Goal: Transaction & Acquisition: Purchase product/service

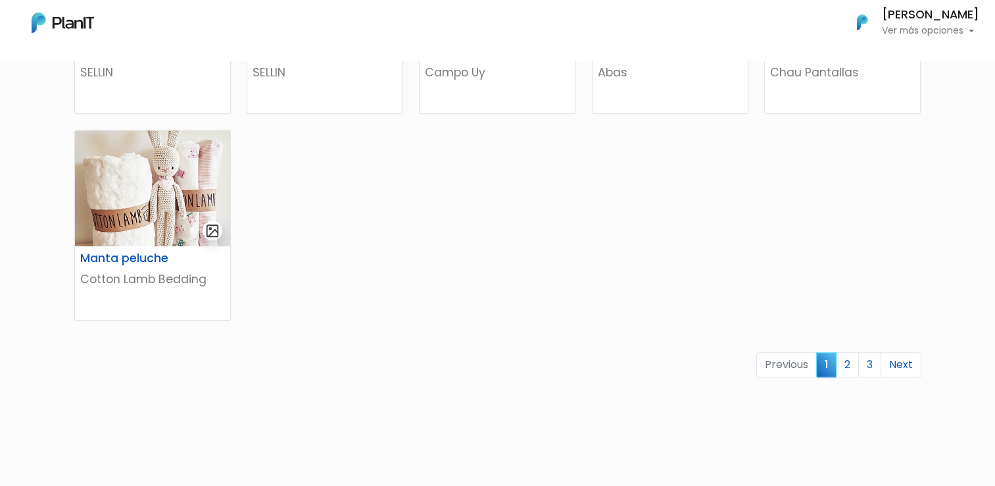
scroll to position [897, 0]
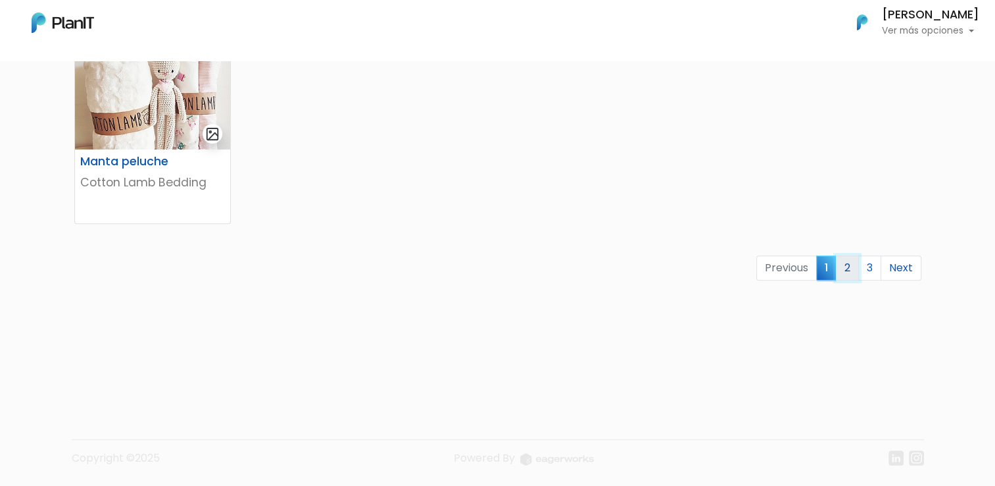
click at [785, 262] on link "2" at bounding box center [847, 267] width 23 height 25
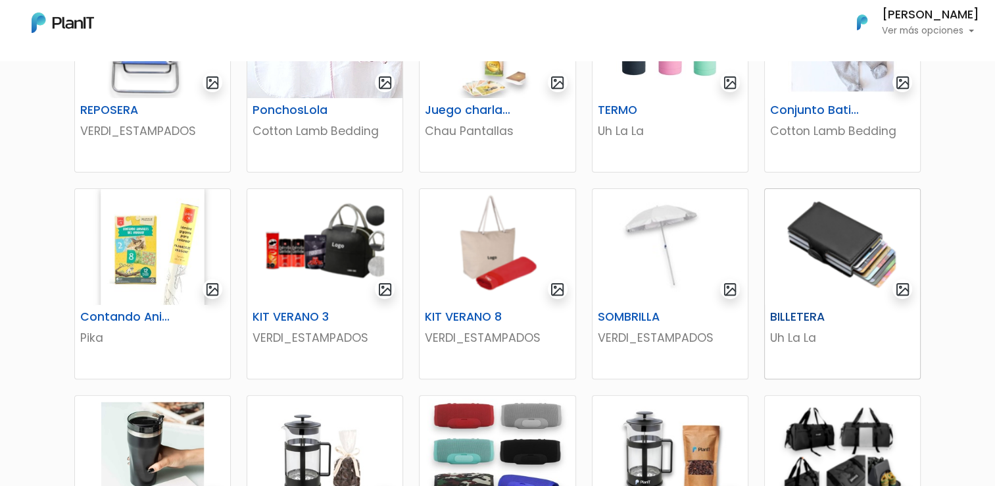
scroll to position [66, 0]
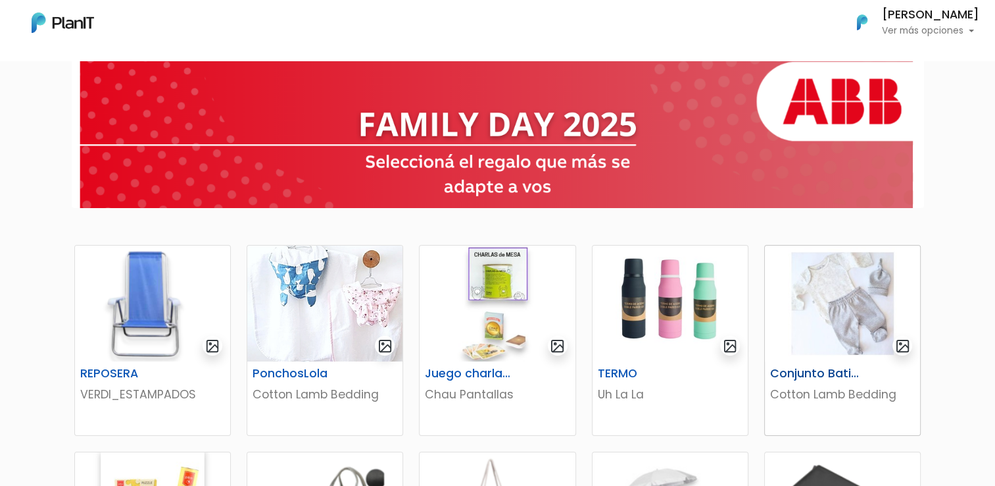
click at [850, 317] on img at bounding box center [842, 303] width 155 height 116
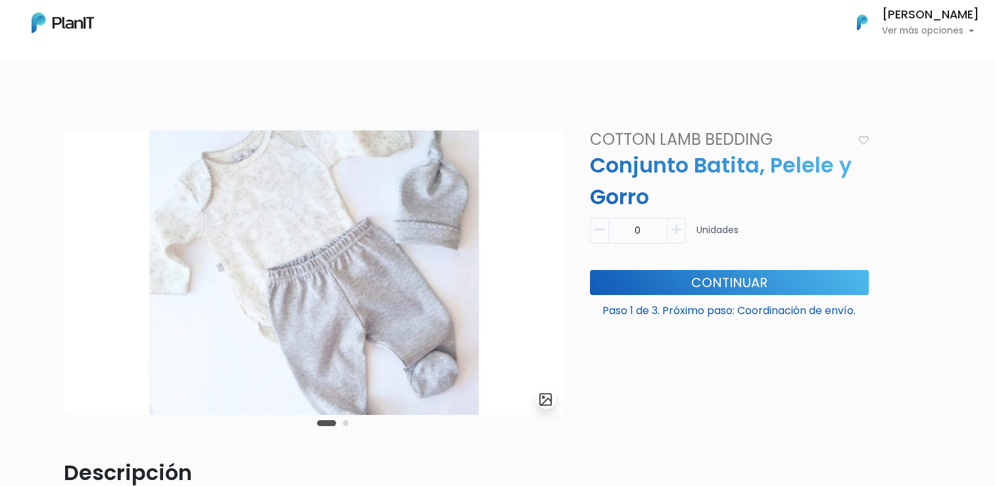
click at [674, 232] on icon "button" at bounding box center [677, 230] width 10 height 12
type input "1"
click at [772, 282] on button "Continuar" at bounding box center [729, 282] width 279 height 25
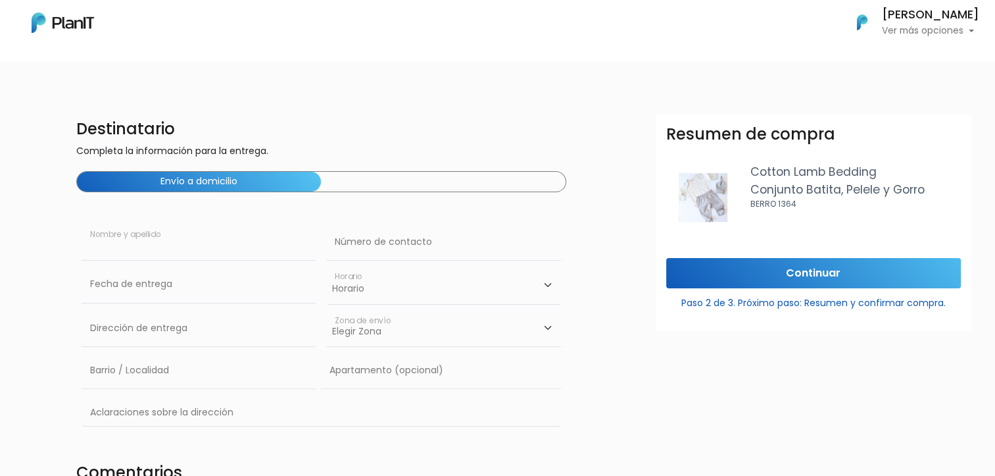
click at [234, 248] on input "text" at bounding box center [199, 242] width 234 height 37
type input "[PERSON_NAME]"
click at [379, 253] on input "text" at bounding box center [443, 242] width 234 height 37
type input "093720739"
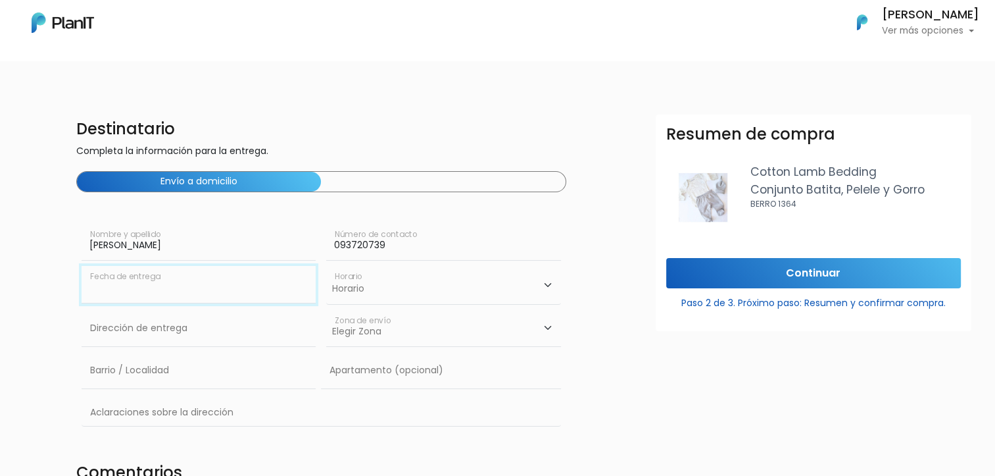
click at [229, 288] on input "text" at bounding box center [199, 284] width 234 height 37
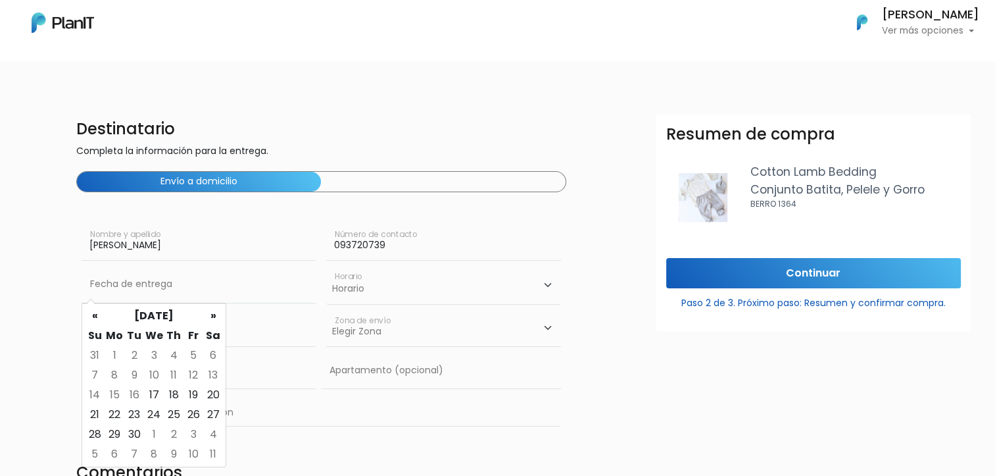
click at [134, 397] on td "16" at bounding box center [134, 395] width 20 height 20
click at [137, 392] on td "16" at bounding box center [134, 395] width 20 height 20
click at [151, 391] on td "17" at bounding box center [154, 395] width 20 height 20
type input "17/09/2025"
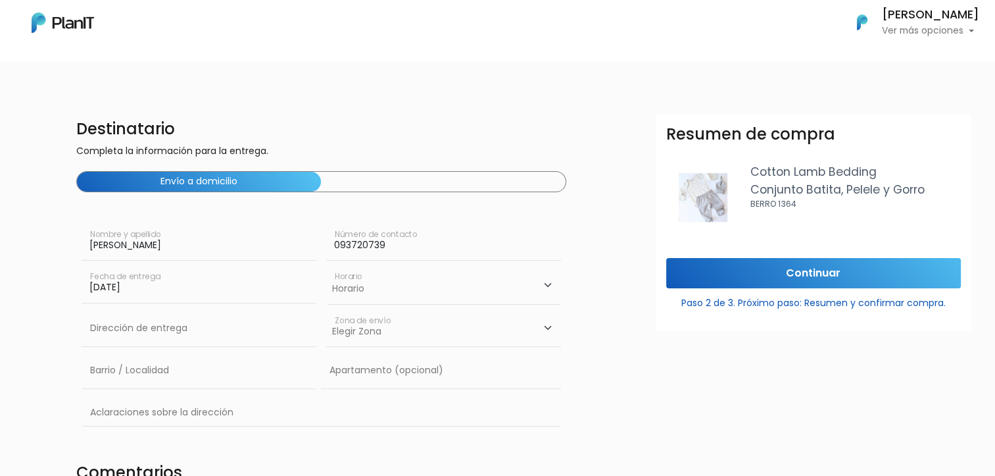
click at [425, 291] on select "Horario 08:00 - 10:00 10:00 - 12:00 14:00 - 16:00 16:00 - 18:00" at bounding box center [443, 285] width 234 height 38
select select "0"
click at [326, 266] on select "Horario 08:00 - 10:00 10:00 - 12:00 14:00 - 16:00 16:00 - 18:00" at bounding box center [443, 285] width 234 height 38
click at [165, 333] on input "text" at bounding box center [199, 328] width 234 height 37
type input "Constituyente 1891"
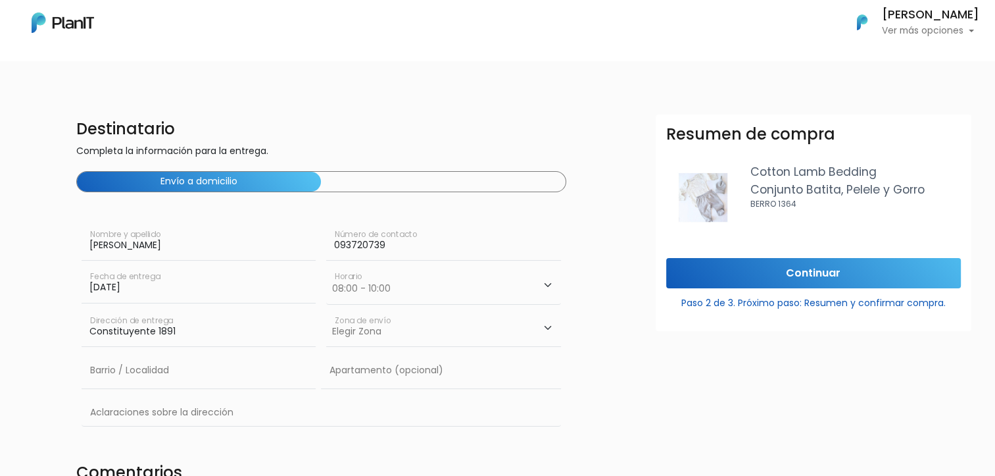
click at [401, 336] on select "Elegir Zona Zona américa Oficina Montevideo" at bounding box center [443, 328] width 234 height 37
select select "8"
click at [326, 310] on select "Elegir Zona Zona américa Oficina Montevideo" at bounding box center [443, 328] width 234 height 37
click at [198, 372] on input "text" at bounding box center [199, 370] width 234 height 37
click at [316, 410] on input "text" at bounding box center [322, 413] width 480 height 38
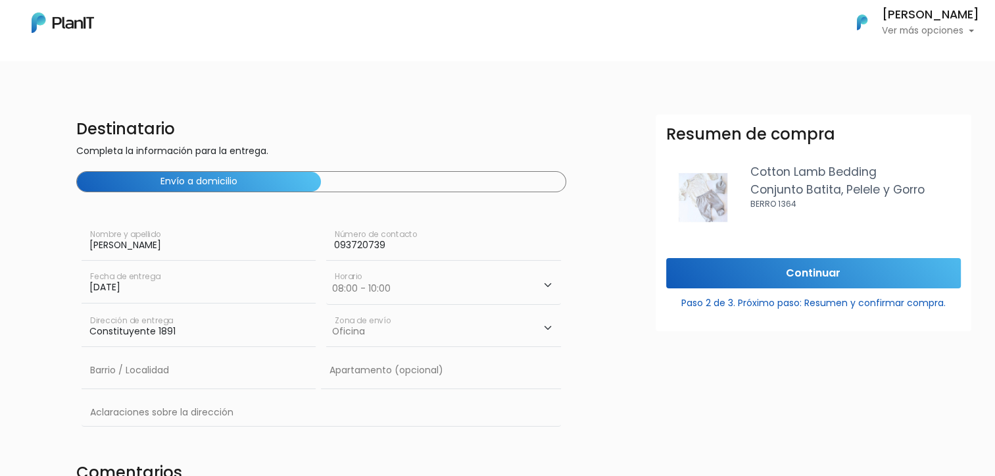
click at [542, 288] on select "Horario 08:00 - 10:00 10:00 - 12:00 14:00 - 16:00 16:00 - 18:00" at bounding box center [443, 285] width 234 height 38
select select "1"
click at [326, 266] on select "Horario 08:00 - 10:00 10:00 - 12:00 14:00 - 16:00 16:00 - 18:00" at bounding box center [443, 285] width 234 height 38
click at [786, 273] on input "Continuar" at bounding box center [814, 273] width 295 height 31
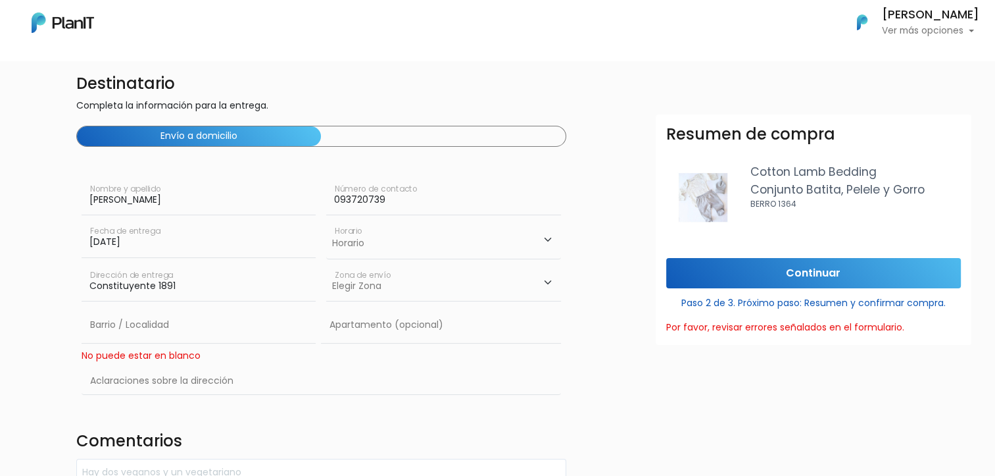
scroll to position [66, 0]
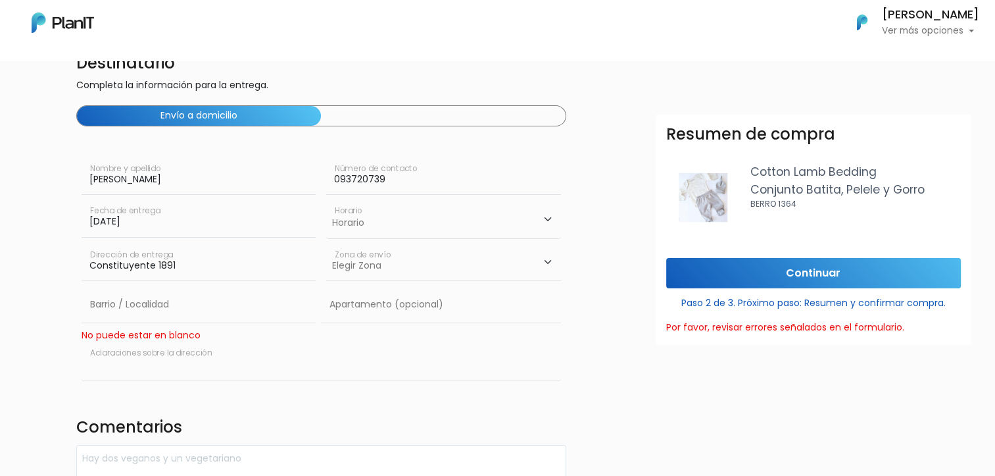
click at [247, 358] on input "text" at bounding box center [322, 361] width 480 height 38
type input "Constituyente 1891"
click at [236, 310] on input "text" at bounding box center [199, 304] width 234 height 37
click at [844, 263] on input "Continuar" at bounding box center [814, 273] width 295 height 31
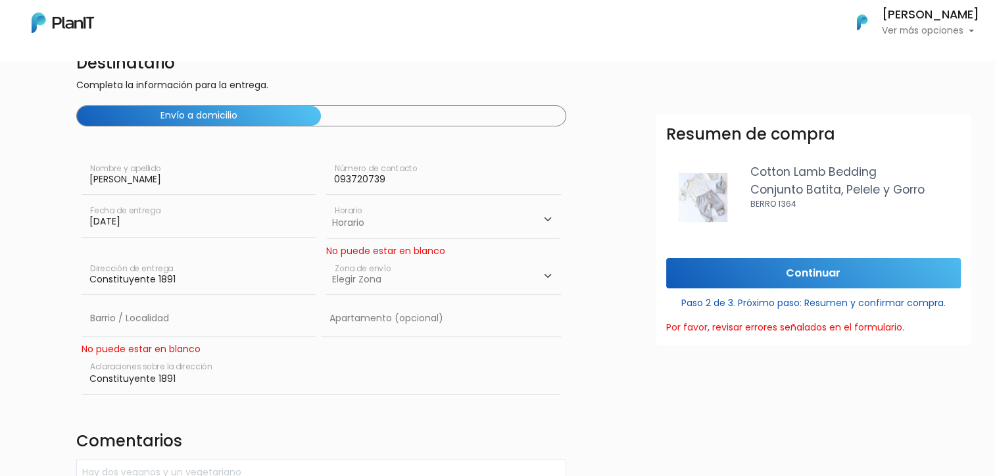
click at [497, 226] on select "Horario 08:00 - 10:00 10:00 - 12:00 14:00 - 16:00 16:00 - 18:00" at bounding box center [443, 219] width 234 height 38
select select "1"
click at [326, 200] on select "Horario 08:00 - 10:00 10:00 - 12:00 14:00 - 16:00 16:00 - 18:00" at bounding box center [443, 219] width 234 height 38
click at [254, 318] on input "text" at bounding box center [199, 318] width 234 height 37
click at [224, 320] on input "text" at bounding box center [199, 318] width 234 height 37
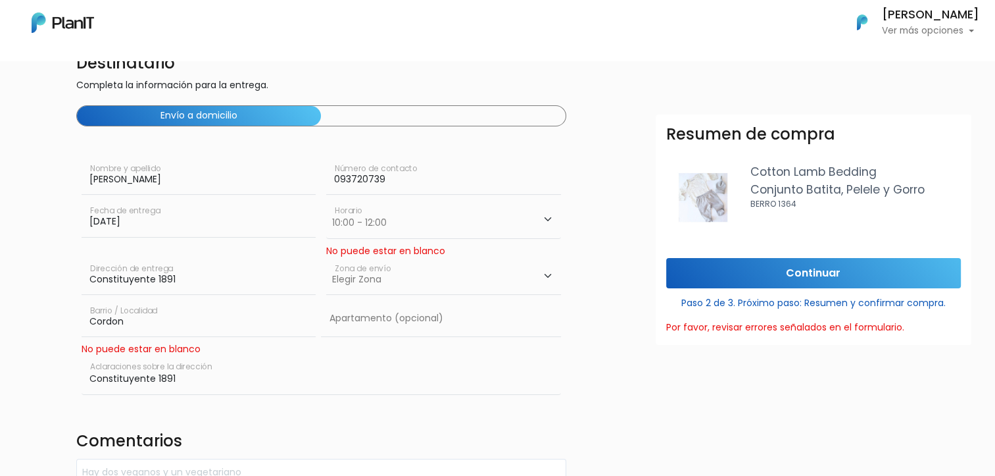
type input "Cordon"
click at [377, 382] on input "Constituyente 1891" at bounding box center [322, 375] width 480 height 38
click at [813, 266] on input "Continuar" at bounding box center [814, 273] width 295 height 31
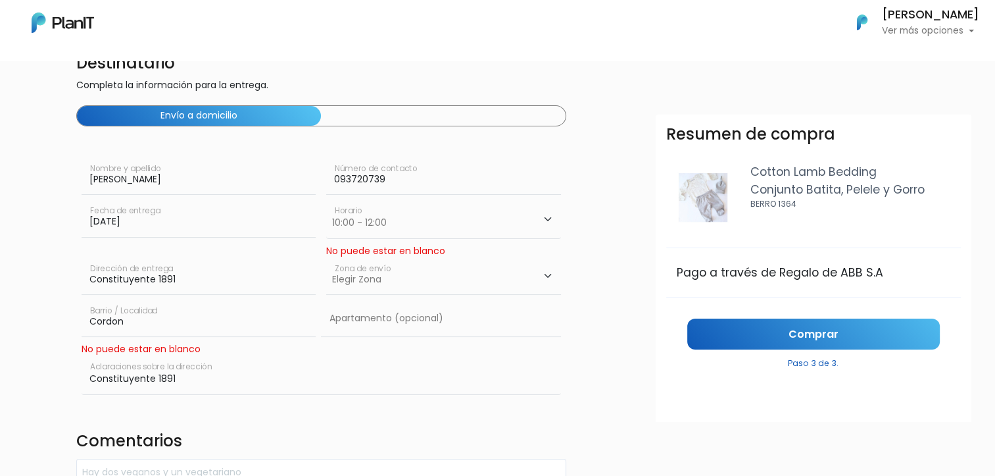
click at [485, 272] on select "Elegir Zona Zona américa Oficina Montevideo" at bounding box center [443, 276] width 234 height 37
select select "8"
click at [326, 258] on select "Elegir Zona Zona américa Oficina Montevideo" at bounding box center [443, 276] width 234 height 37
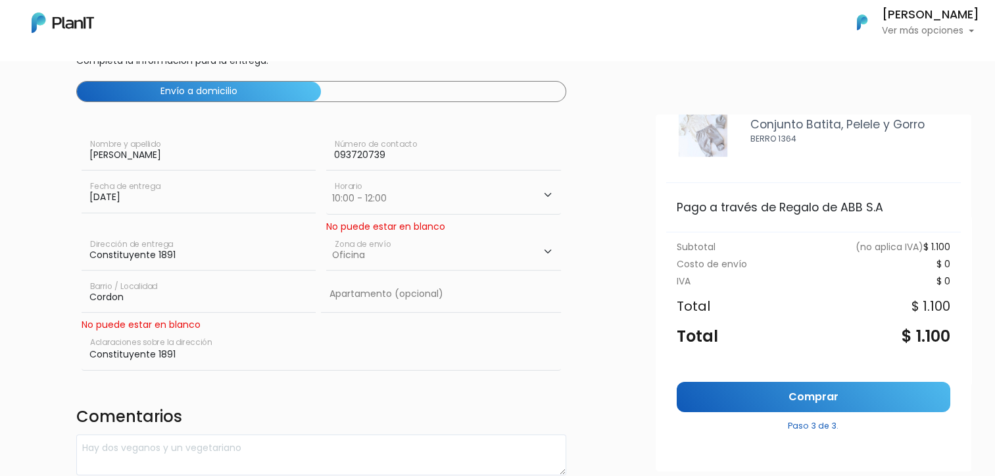
scroll to position [209, 0]
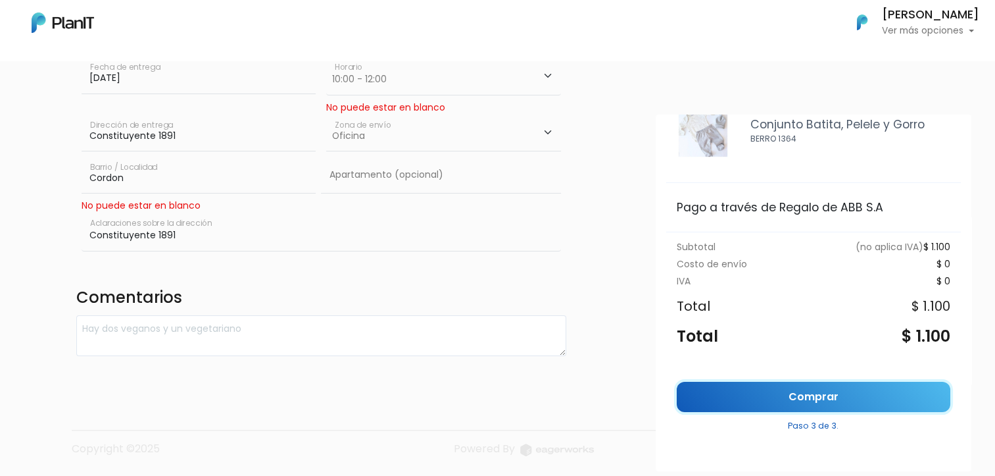
click at [803, 388] on link "Comprar" at bounding box center [814, 397] width 274 height 31
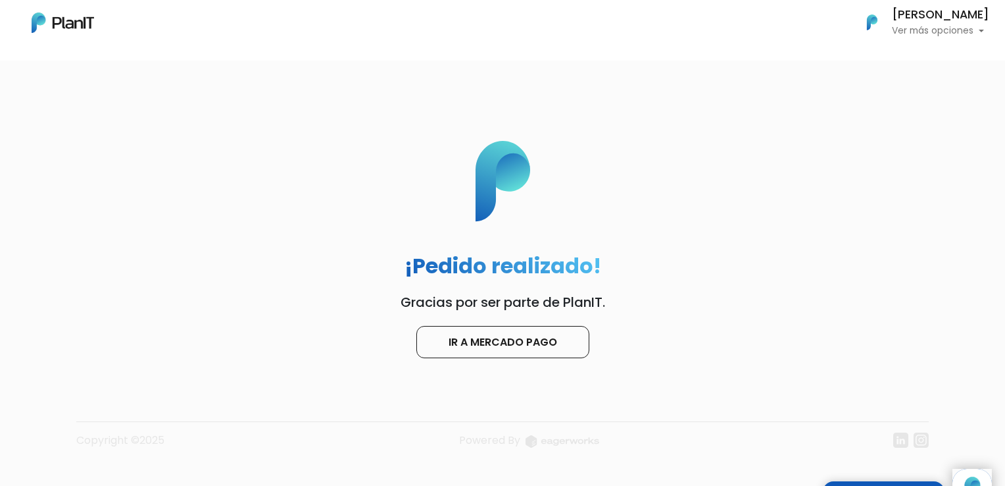
click at [953, 28] on p "Ver más opciones" at bounding box center [940, 30] width 97 height 9
click at [718, 193] on div "¡Pedido realizado! Gracias por ser parte de PlanIT. Ir a Mercado Pago" at bounding box center [502, 228] width 1005 height 259
